Goal: Task Accomplishment & Management: Use online tool/utility

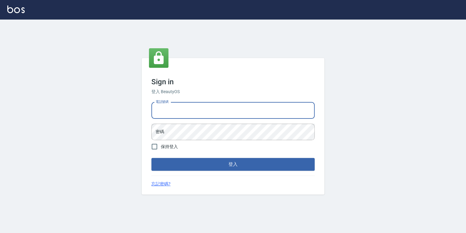
click at [219, 109] on input "電話號碼" at bounding box center [233, 110] width 163 height 16
type input "0925308209"
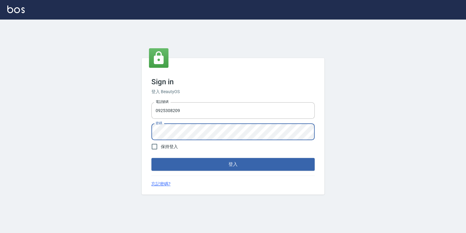
click at [152, 158] on button "登入" at bounding box center [233, 164] width 163 height 13
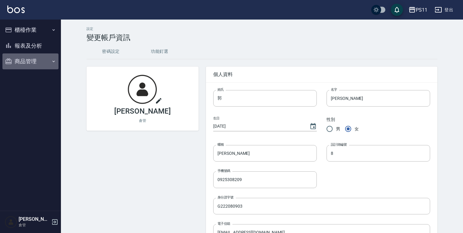
click at [47, 60] on button "商品管理" at bounding box center [30, 61] width 56 height 16
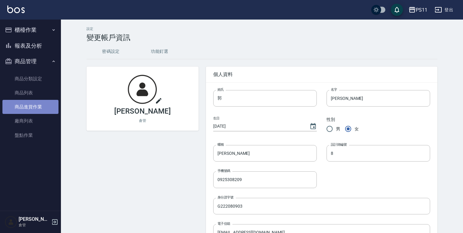
click at [37, 107] on link "商品進貨作業" at bounding box center [30, 107] width 56 height 14
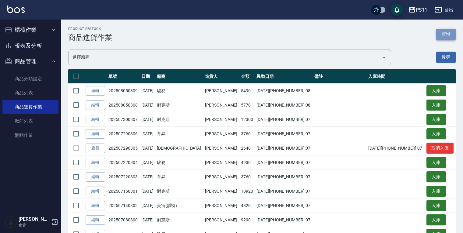
click at [446, 33] on button "新增" at bounding box center [447, 34] width 20 height 11
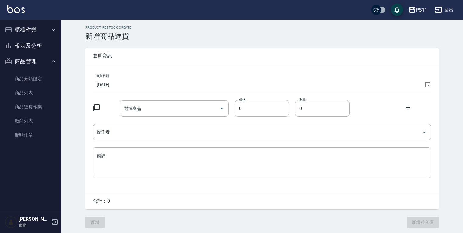
click at [145, 85] on input "[DATE]" at bounding box center [257, 84] width 329 height 16
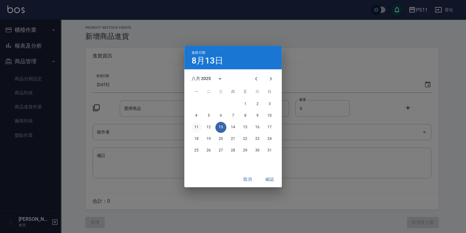
click at [195, 127] on button "11" at bounding box center [196, 127] width 11 height 11
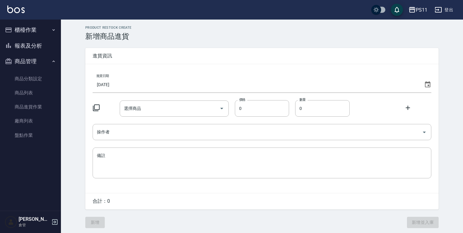
click at [97, 111] on icon at bounding box center [96, 107] width 7 height 7
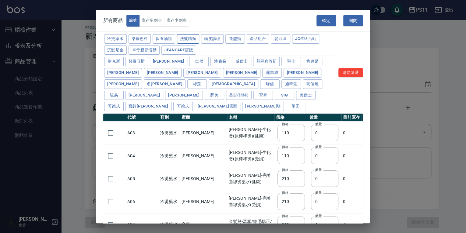
click at [193, 36] on button "洗髮精類" at bounding box center [188, 38] width 23 height 9
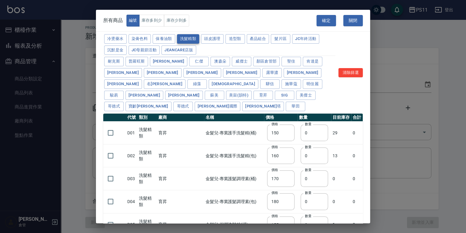
type input "150"
type input "160"
type input "170"
type input "180"
type input "155"
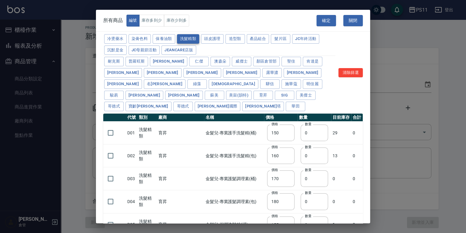
type input "165"
type input "200"
type input "175"
type input "440"
type input "200"
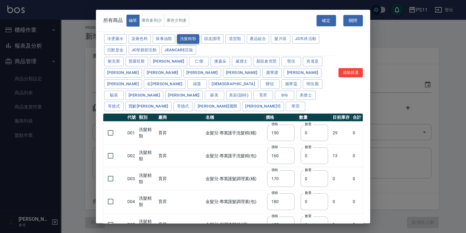
type input "420"
type input "330"
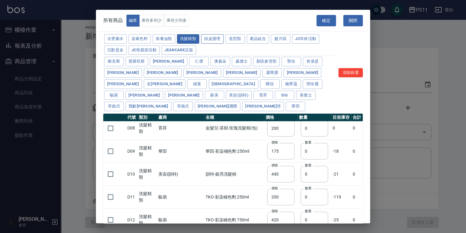
click at [220, 40] on button "頭皮護理" at bounding box center [212, 38] width 23 height 9
type input "315"
type input "273"
type input "1183"
type input "798"
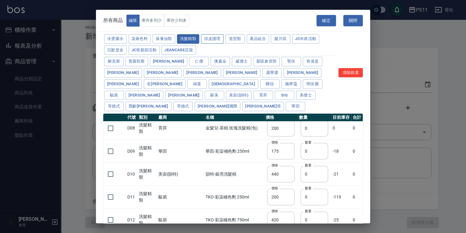
type input "481"
type input "640"
type input "308"
type input "395"
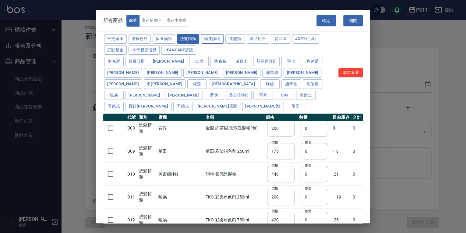
type input "245"
type input "350"
type input "1260"
type input "440"
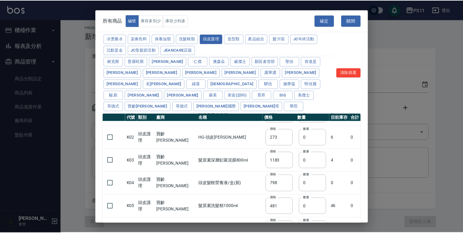
scroll to position [0, 0]
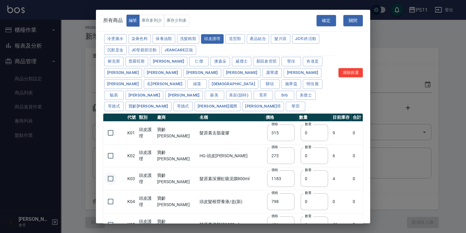
click at [111, 172] on input "checkbox" at bounding box center [110, 178] width 13 height 13
checkbox input "true"
click at [111, 218] on input "checkbox" at bounding box center [110, 224] width 13 height 13
checkbox input "true"
click at [324, 21] on button "確定" at bounding box center [327, 20] width 20 height 11
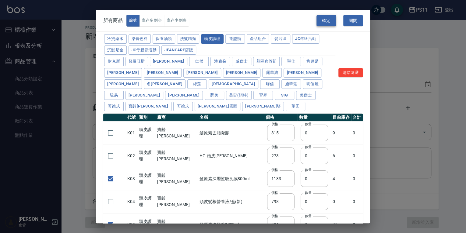
type input "K03 髮原素深層虹吸泥膜800ml"
type input "1183"
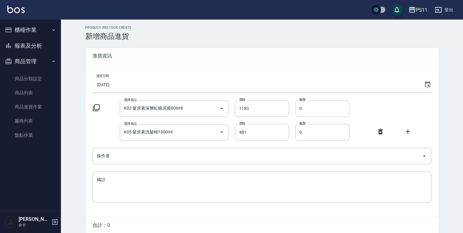
drag, startPoint x: 304, startPoint y: 108, endPoint x: 296, endPoint y: 107, distance: 7.6
click at [296, 107] on input "0" at bounding box center [322, 108] width 55 height 16
type input "1"
drag, startPoint x: 305, startPoint y: 131, endPoint x: 300, endPoint y: 131, distance: 4.9
click at [300, 131] on input "0" at bounding box center [322, 132] width 55 height 16
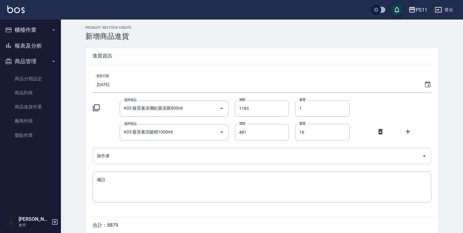
type input "16"
click at [169, 159] on input "操作者" at bounding box center [257, 155] width 324 height 11
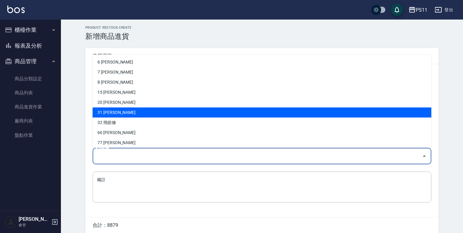
click at [172, 109] on li "31 [PERSON_NAME]" at bounding box center [262, 112] width 339 height 10
type input "[PERSON_NAME]"
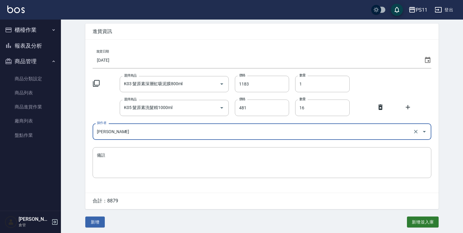
scroll to position [26, 0]
click at [98, 221] on button "新增" at bounding box center [95, 221] width 20 height 11
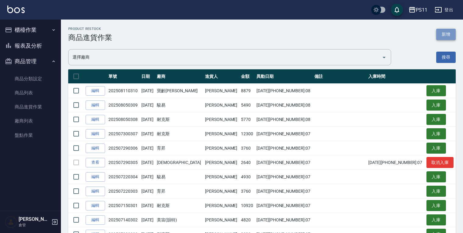
click at [450, 34] on button "新增" at bounding box center [447, 34] width 20 height 11
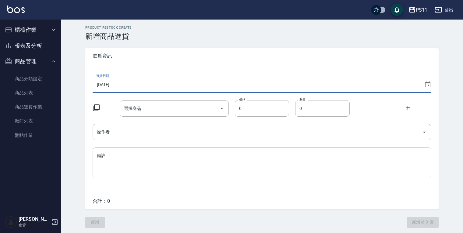
click at [203, 88] on input "[DATE]" at bounding box center [257, 84] width 329 height 16
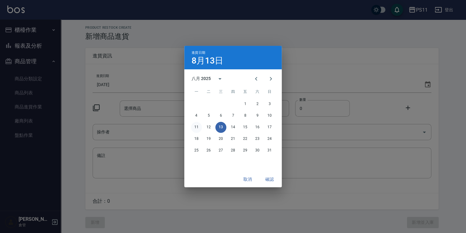
click at [195, 126] on button "11" at bounding box center [196, 127] width 11 height 11
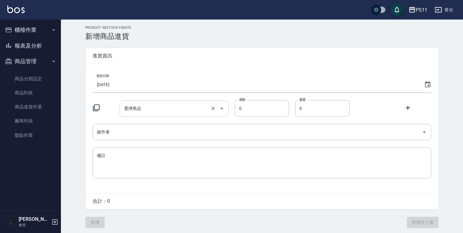
click at [220, 107] on icon "Open" at bounding box center [221, 108] width 7 height 7
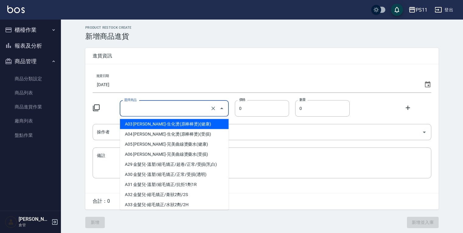
click at [96, 110] on icon at bounding box center [96, 107] width 7 height 7
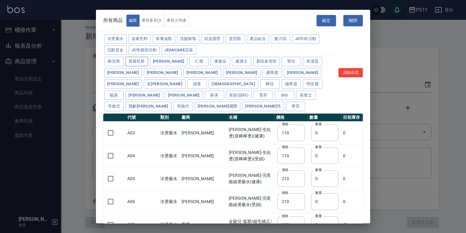
click at [137, 58] on button "普羅旺斯" at bounding box center [137, 61] width 23 height 9
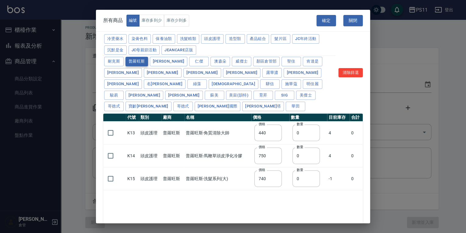
type input "440"
type input "750"
type input "740"
click at [158, 36] on button "保養油類" at bounding box center [164, 38] width 23 height 9
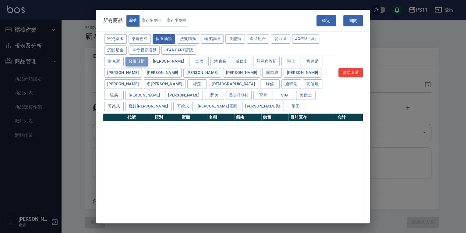
click at [142, 61] on button "普羅旺斯" at bounding box center [137, 61] width 23 height 9
click at [362, 68] on button "清除篩選" at bounding box center [351, 72] width 24 height 9
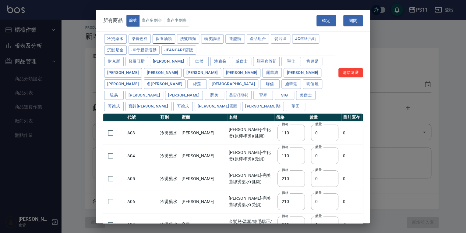
click at [170, 36] on button "保養油類" at bounding box center [164, 38] width 23 height 9
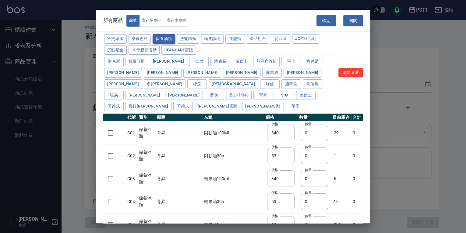
type input "340"
type input "53"
type input "340"
type input "53"
type input "23"
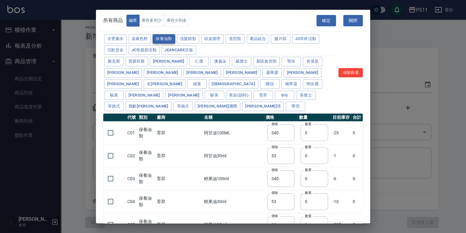
type input "2720"
type input "1040"
type input "1520"
type input "120"
type input "1300"
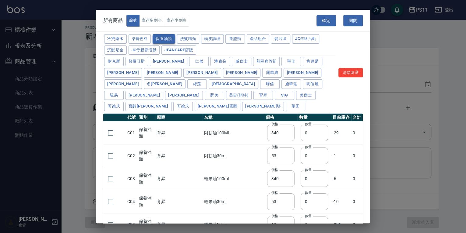
type input "490"
type input "600"
type input "800"
type input "1520"
type input "2000"
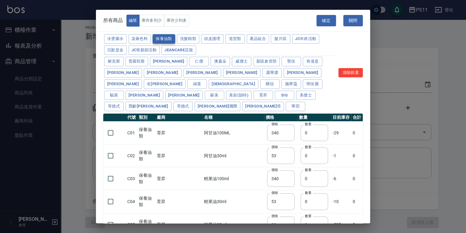
type input "270"
type input "60"
type input "500"
type input "800"
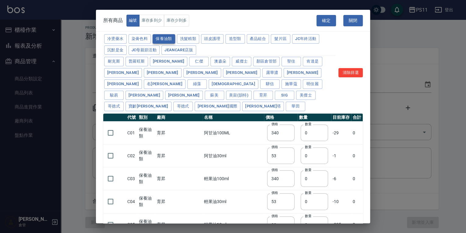
type input "700"
type input "350"
type input "272"
type input "221"
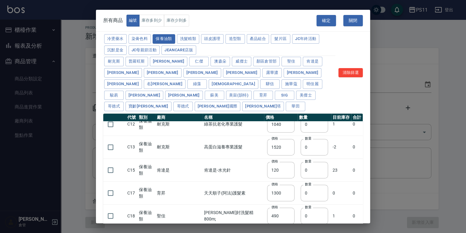
scroll to position [146, 0]
click at [107, 186] on input "checkbox" at bounding box center [110, 192] width 13 height 13
checkbox input "true"
click at [332, 22] on button "確定" at bounding box center [327, 20] width 20 height 11
type input "C17 天天順子(阿法)護髮素"
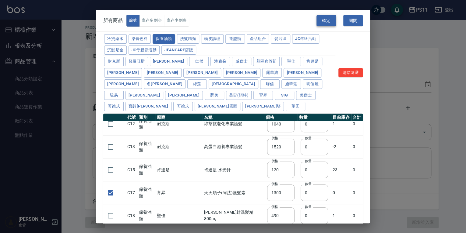
type input "1300"
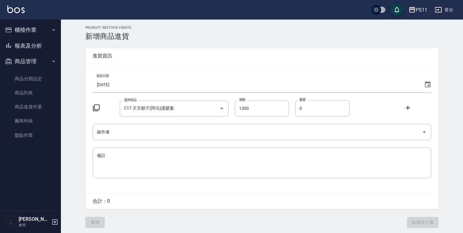
drag, startPoint x: 310, startPoint y: 109, endPoint x: 294, endPoint y: 111, distance: 16.5
click at [294, 112] on div "選擇商品 C17 天天順子(阿法)護髮素 選擇商品 價格 1300 價格 數量 0 數量" at bounding box center [262, 108] width 339 height 16
type input "2"
click at [182, 134] on input "操作者" at bounding box center [257, 132] width 324 height 11
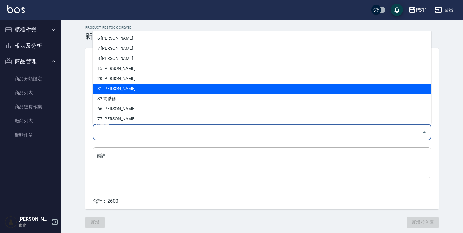
click at [164, 88] on li "31 [PERSON_NAME]" at bounding box center [262, 89] width 339 height 10
type input "[PERSON_NAME]"
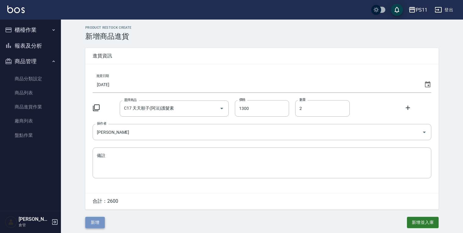
click at [97, 225] on button "新增" at bounding box center [95, 221] width 20 height 11
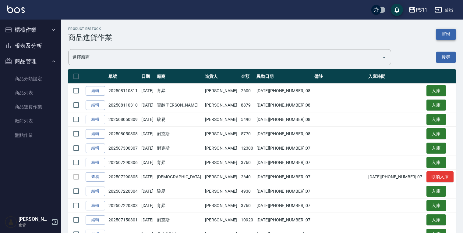
click at [445, 35] on button "新增" at bounding box center [447, 34] width 20 height 11
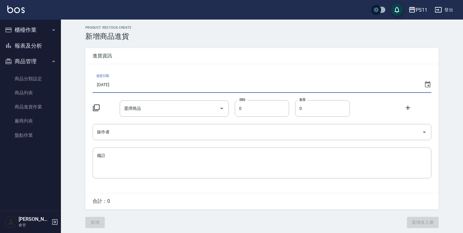
click at [123, 84] on input "[DATE]" at bounding box center [257, 84] width 329 height 16
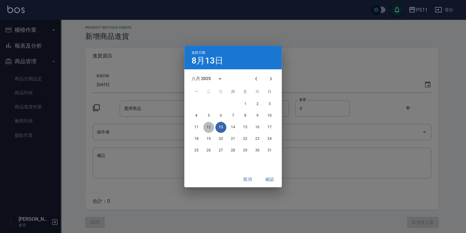
click at [210, 125] on button "12" at bounding box center [208, 127] width 11 height 11
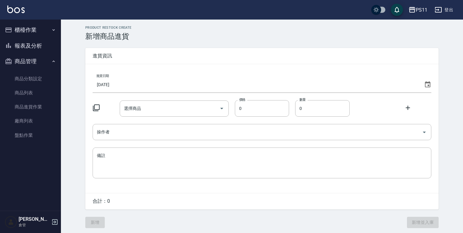
click at [98, 108] on icon at bounding box center [96, 107] width 7 height 7
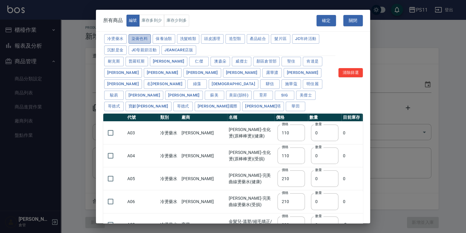
click at [140, 38] on button "染膏色料" at bounding box center [140, 38] width 23 height 9
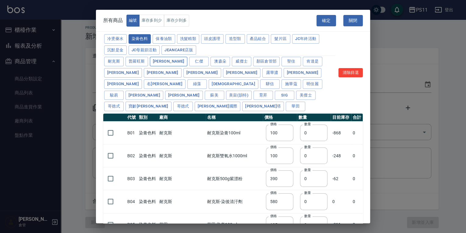
type input "100"
type input "390"
type input "580"
type input "105"
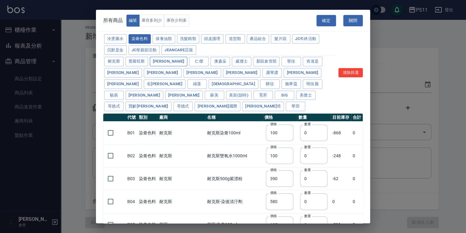
type input "406"
type input "105"
type input "450"
type input "102"
type input "137"
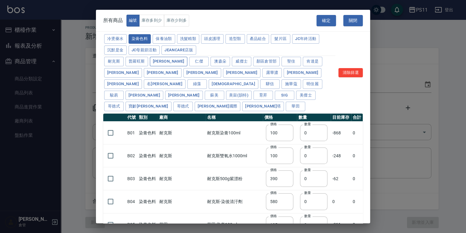
type input "110"
type input "133"
type input "186"
type input "133"
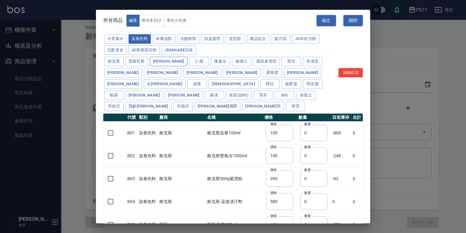
type input "450"
type input "350"
type input "112"
type input "450"
type input "1060"
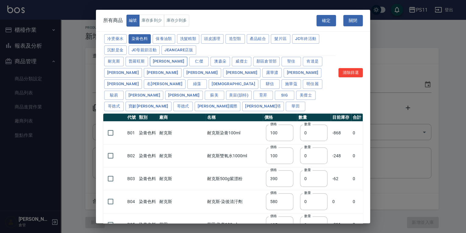
type input "200"
type input "250"
type input "350"
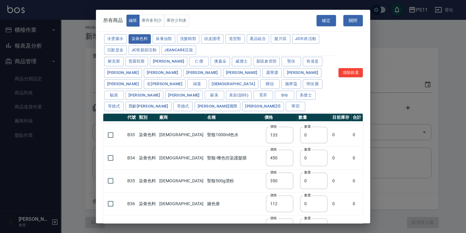
scroll to position [146, 0]
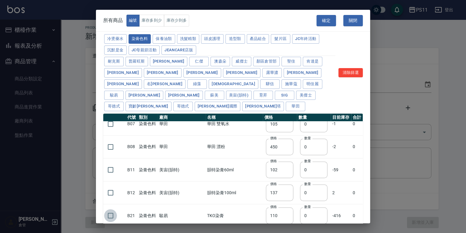
click at [108, 209] on input "checkbox" at bounding box center [110, 215] width 13 height 13
checkbox input "true"
click at [190, 38] on button "洗髮精類" at bounding box center [188, 38] width 23 height 9
type input "150"
type input "160"
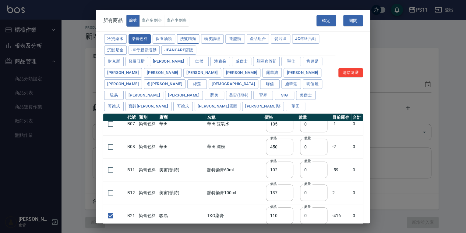
type input "170"
type input "180"
type input "155"
type input "165"
type input "190"
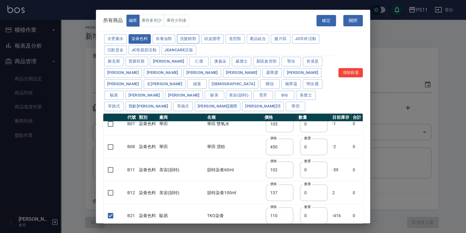
type input "200"
type input "175"
type input "440"
checkbox input "false"
type input "200"
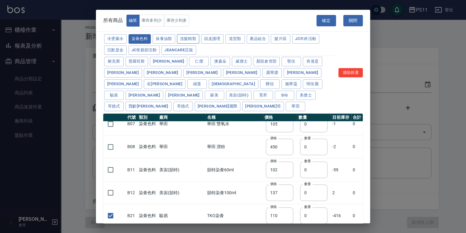
type input "420"
type input "330"
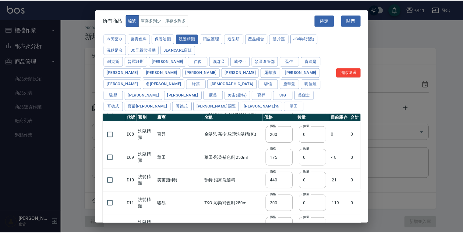
scroll to position [165, 0]
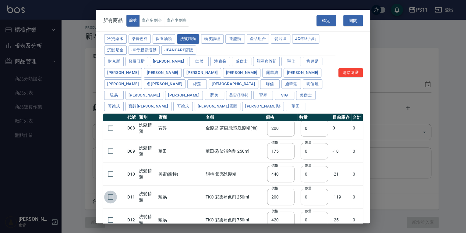
click at [106, 190] on input "checkbox" at bounding box center [110, 196] width 13 height 13
checkbox input "true"
click at [321, 17] on button "確定" at bounding box center [327, 20] width 20 height 11
type input "B21 TKO染膏"
type input "110"
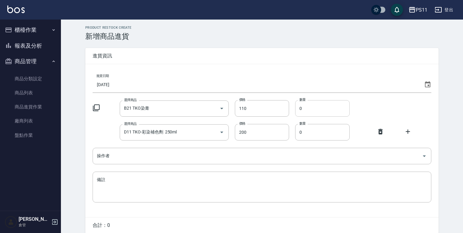
drag, startPoint x: 309, startPoint y: 109, endPoint x: 299, endPoint y: 110, distance: 9.8
click at [299, 110] on input "0" at bounding box center [322, 108] width 55 height 16
type input "40"
drag, startPoint x: 304, startPoint y: 134, endPoint x: 296, endPoint y: 135, distance: 8.0
click at [296, 135] on input "0" at bounding box center [322, 132] width 55 height 16
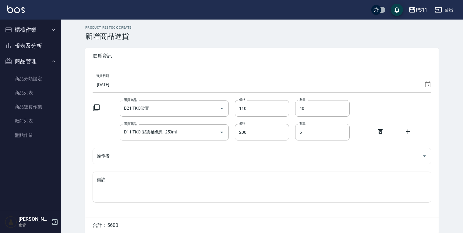
type input "6"
click at [332, 156] on input "操作者" at bounding box center [257, 155] width 324 height 11
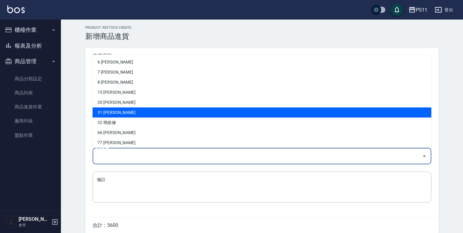
click at [106, 107] on li "31 [PERSON_NAME]" at bounding box center [262, 112] width 339 height 10
type input "[PERSON_NAME]"
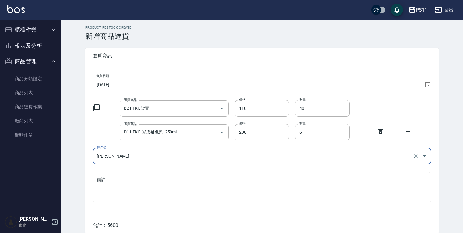
scroll to position [26, 0]
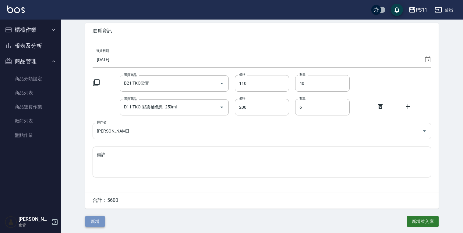
click at [94, 222] on button "新增" at bounding box center [95, 221] width 20 height 11
